Goal: Task Accomplishment & Management: Manage account settings

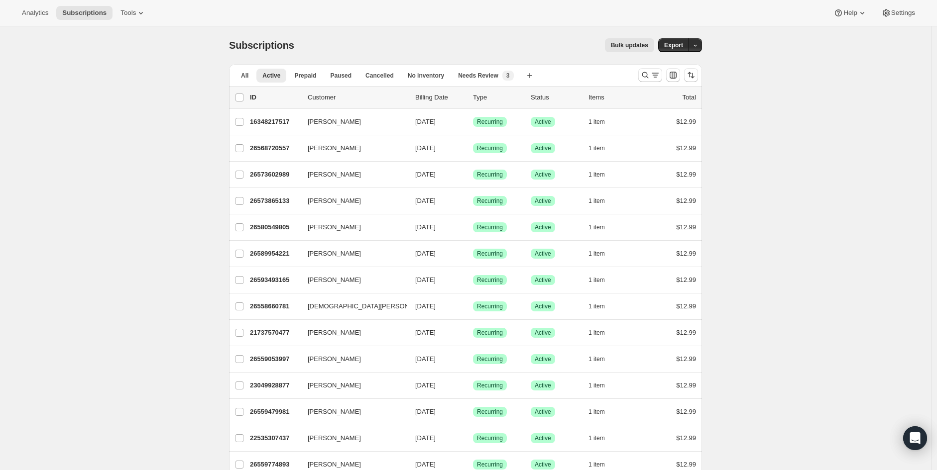
drag, startPoint x: 657, startPoint y: 77, endPoint x: 416, endPoint y: 102, distance: 242.6
click at [655, 77] on icon "Search and filter results" at bounding box center [655, 75] width 10 height 10
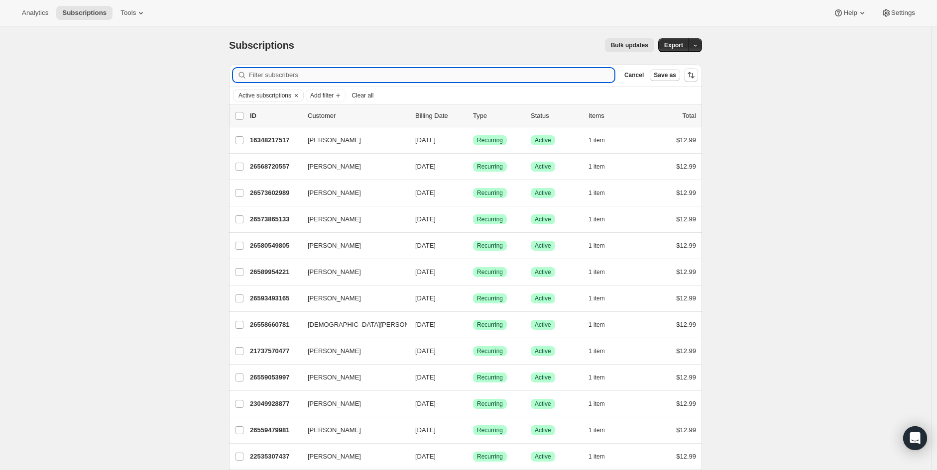
click at [365, 80] on input "Filter subscribers" at bounding box center [431, 75] width 365 height 14
click at [297, 95] on icon "Clear" at bounding box center [296, 96] width 8 height 8
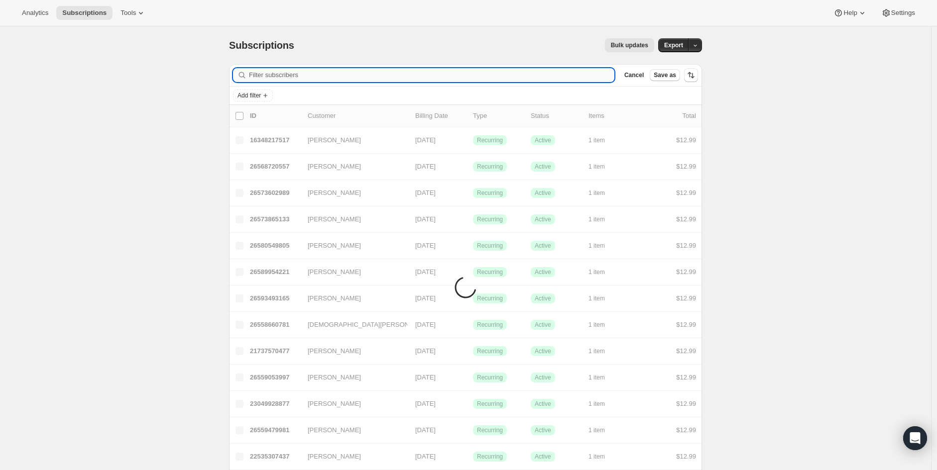
click at [305, 79] on input "Filter subscribers" at bounding box center [431, 75] width 365 height 14
paste input "rhondaharford@gmail.com"
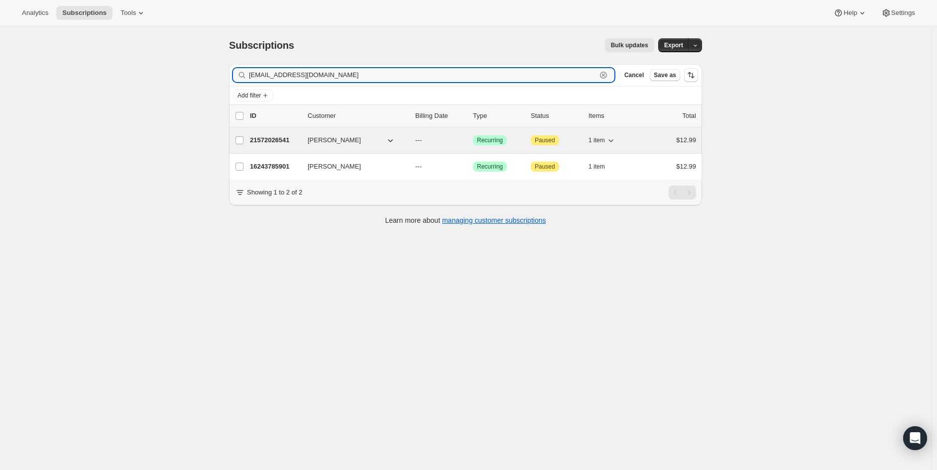
type input "rhondaharford@gmail.com"
click at [284, 140] on p "21572026541" at bounding box center [275, 140] width 50 height 10
